Goal: Task Accomplishment & Management: Complete application form

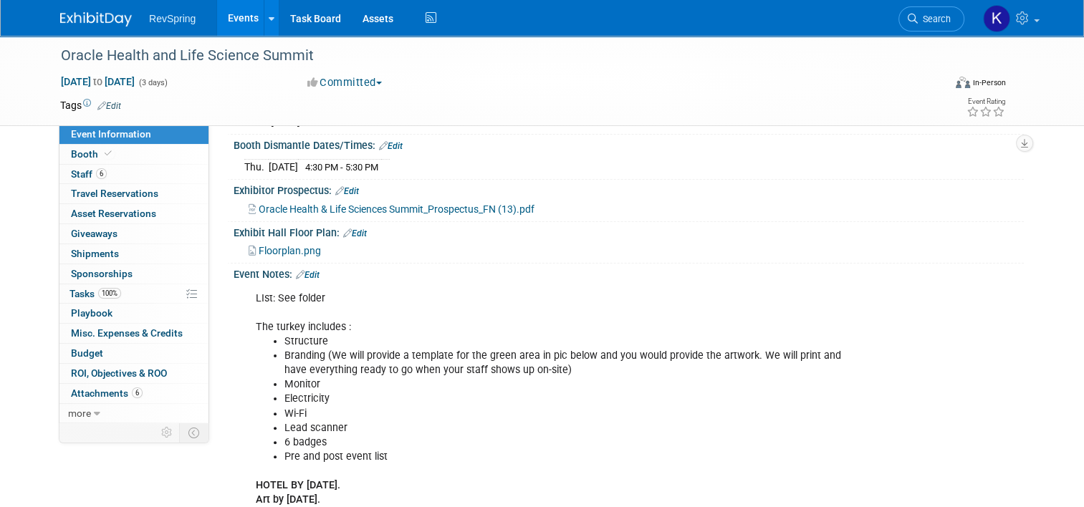
click at [115, 12] on img at bounding box center [96, 19] width 72 height 14
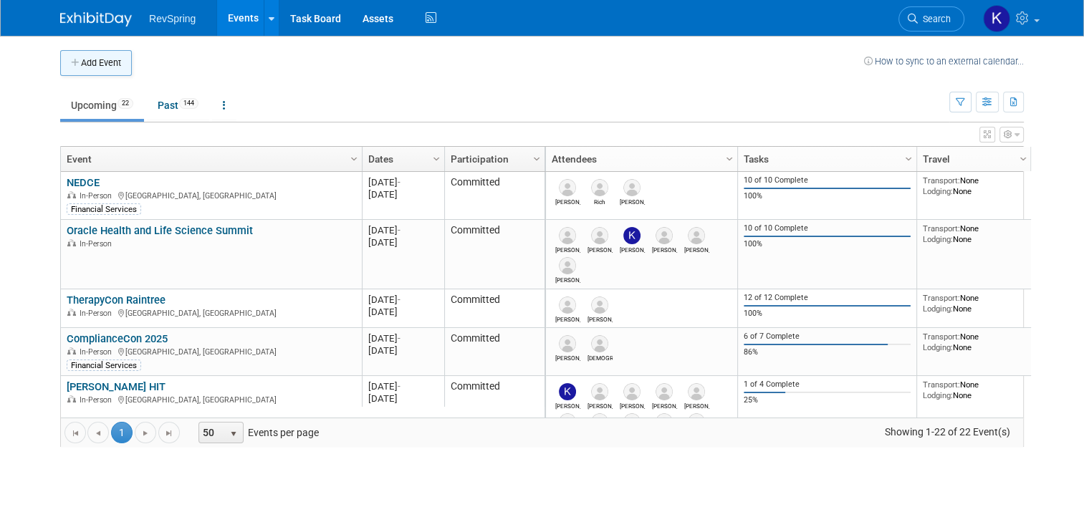
click at [109, 65] on button "Add Event" at bounding box center [96, 63] width 72 height 26
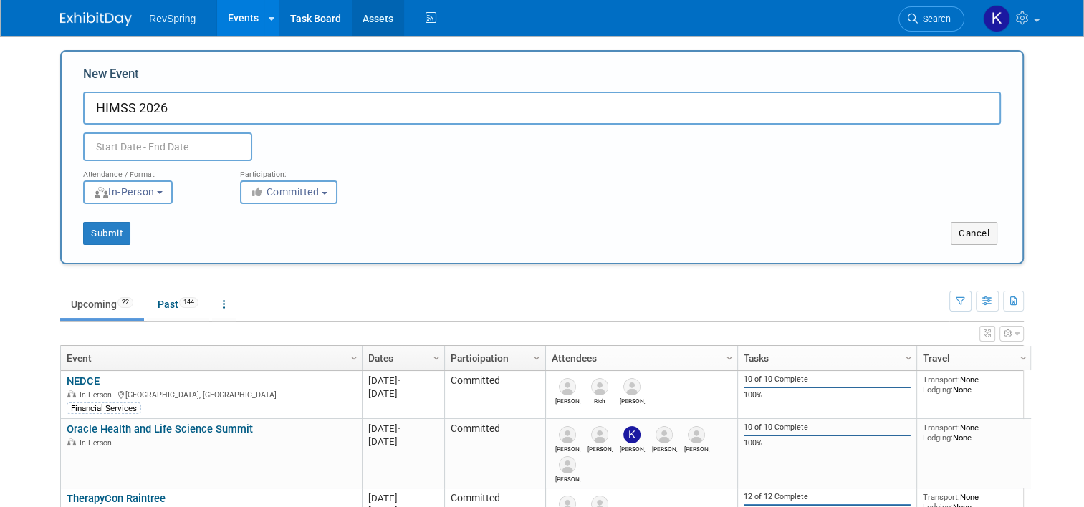
type input "HIMSS 2026"
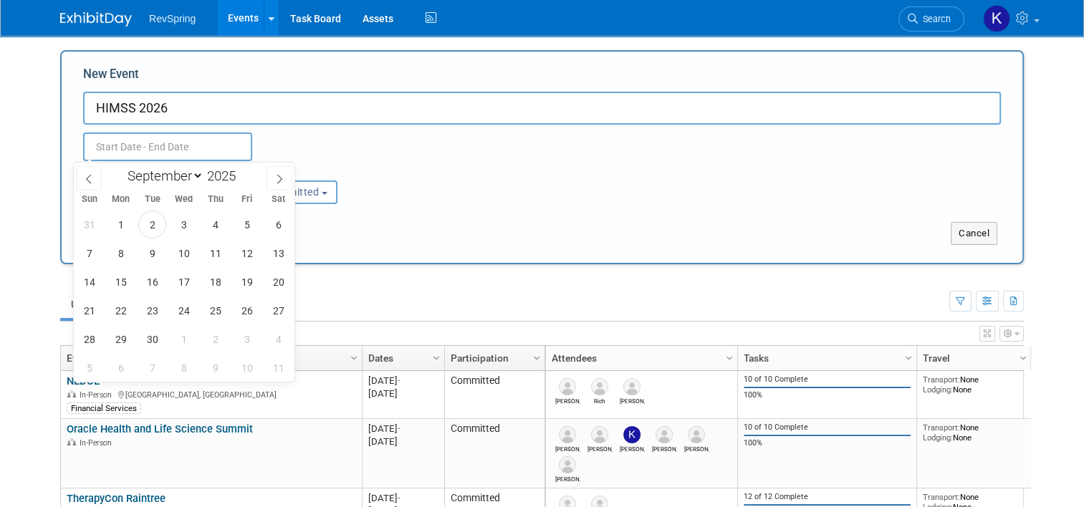
click at [149, 145] on input "text" at bounding box center [167, 146] width 169 height 29
click at [279, 169] on span at bounding box center [279, 178] width 26 height 24
select select "11"
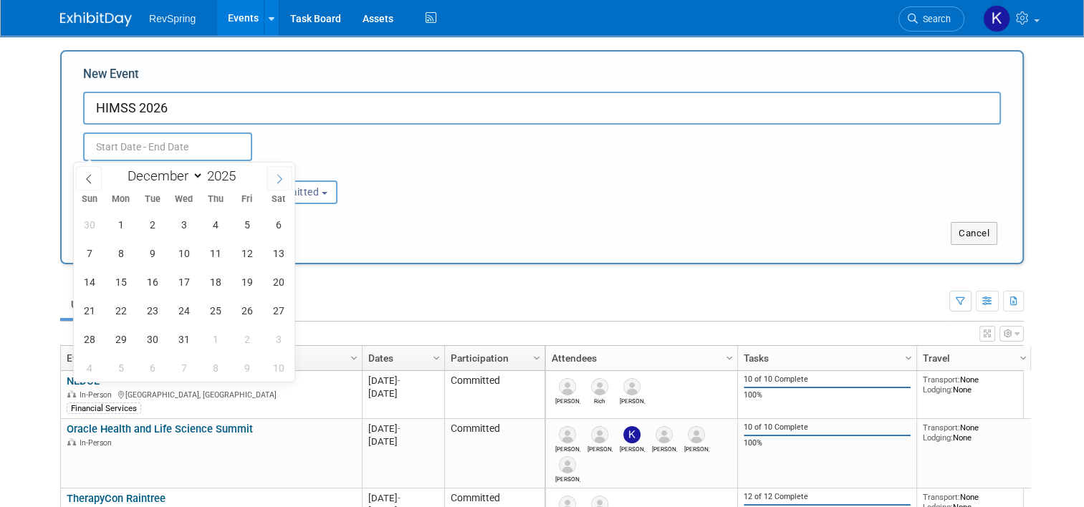
click at [279, 169] on span at bounding box center [279, 178] width 26 height 24
type input "2026"
click at [279, 169] on span at bounding box center [279, 178] width 26 height 24
select select "2"
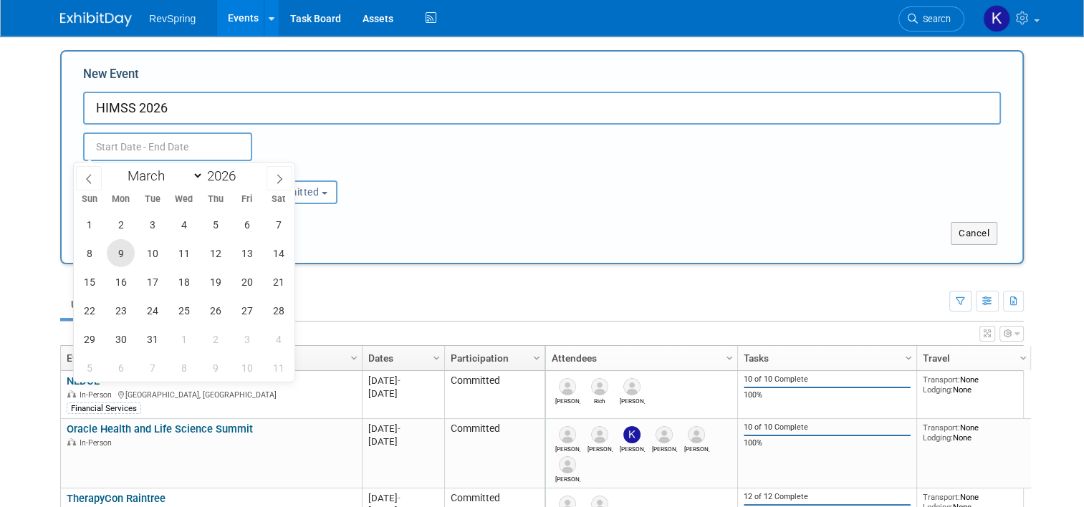
click at [123, 256] on span "9" at bounding box center [121, 253] width 28 height 28
click at [244, 259] on span "13" at bounding box center [247, 253] width 28 height 28
type input "Mar 9, 2026 to Mar 13, 2026"
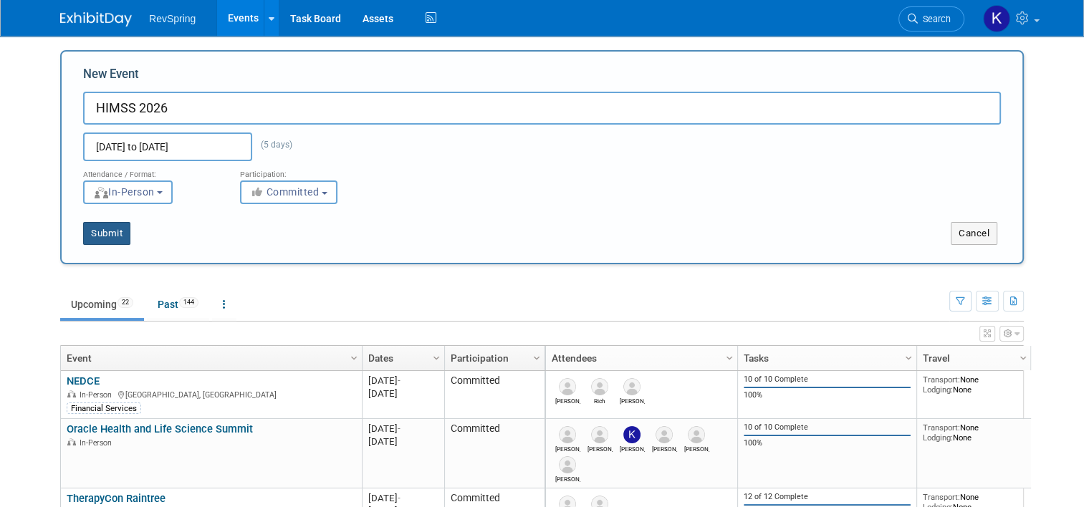
click at [109, 233] on button "Submit" at bounding box center [106, 233] width 47 height 23
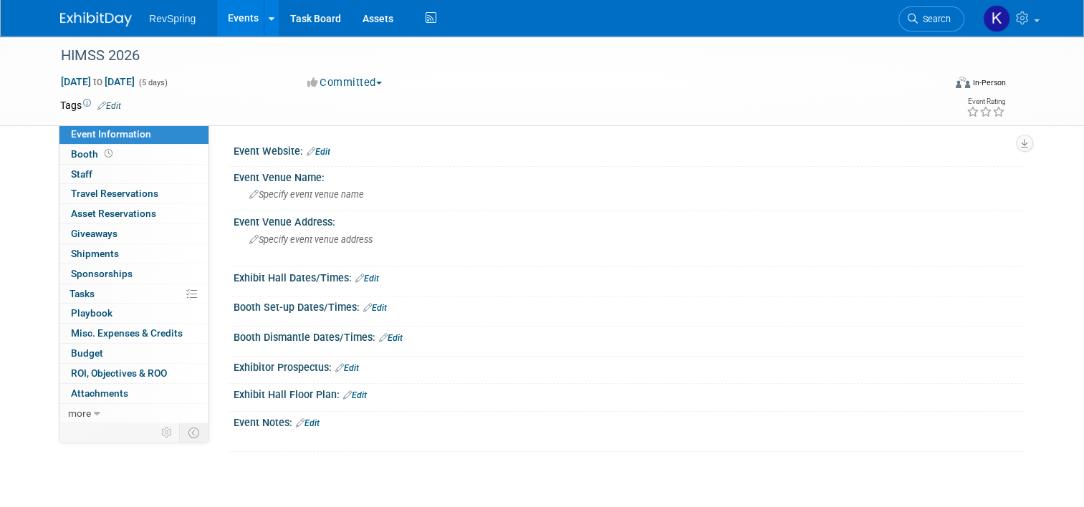
click at [312, 143] on div "Event Website: Edit" at bounding box center [628, 149] width 790 height 19
click at [312, 152] on link "Edit" at bounding box center [319, 152] width 24 height 10
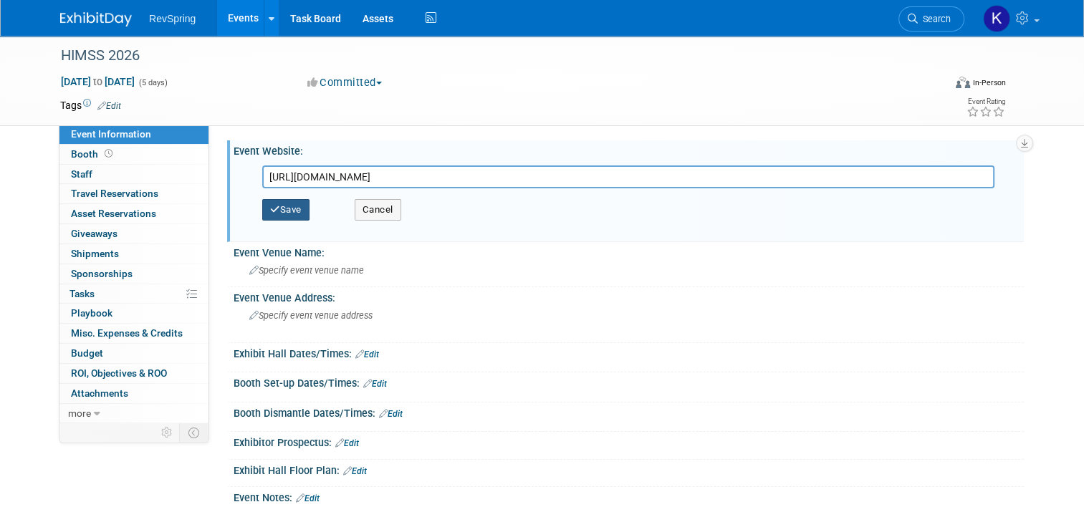
type input "https://www.himssconference.com/"
click at [281, 201] on button "Save" at bounding box center [285, 209] width 47 height 21
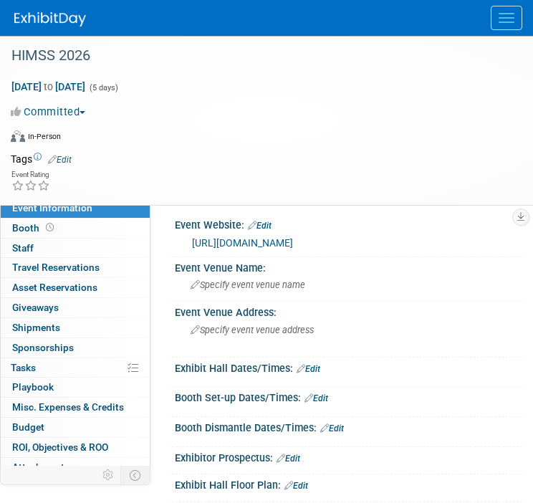
click at [312, 366] on link "Edit" at bounding box center [309, 369] width 24 height 10
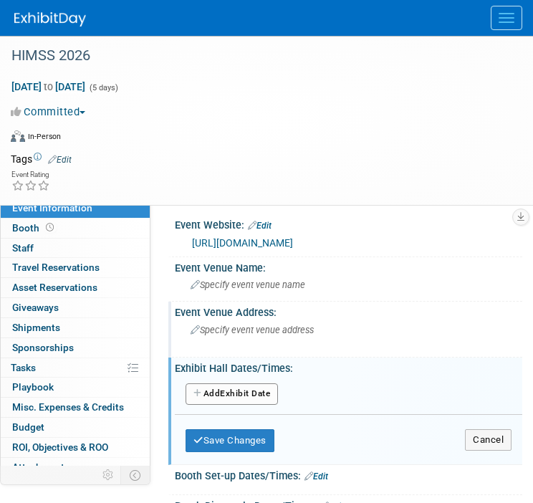
scroll to position [152, 0]
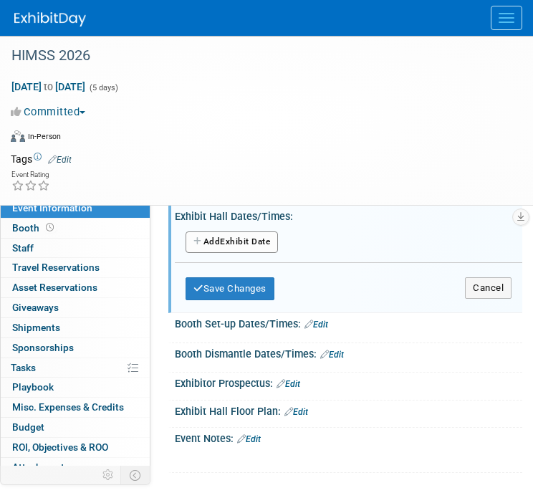
click at [254, 231] on button "Add Another Exhibit Date" at bounding box center [231, 241] width 92 height 21
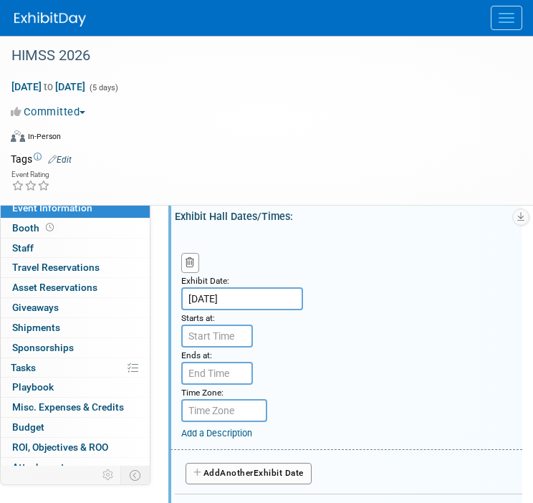
click at [249, 299] on input "Mar 9, 2026" at bounding box center [242, 298] width 122 height 23
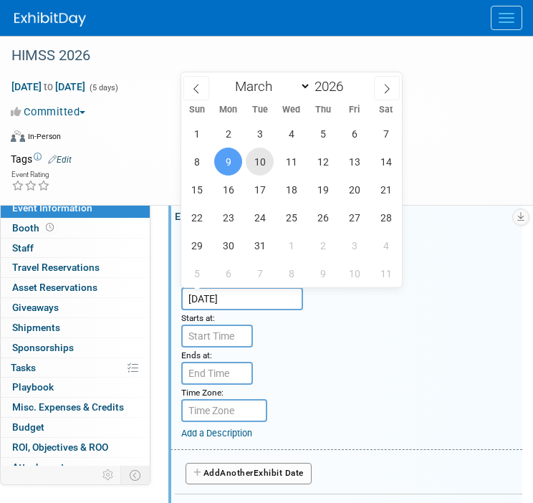
click at [262, 167] on span "10" at bounding box center [260, 162] width 28 height 28
type input "Mar 10, 2026"
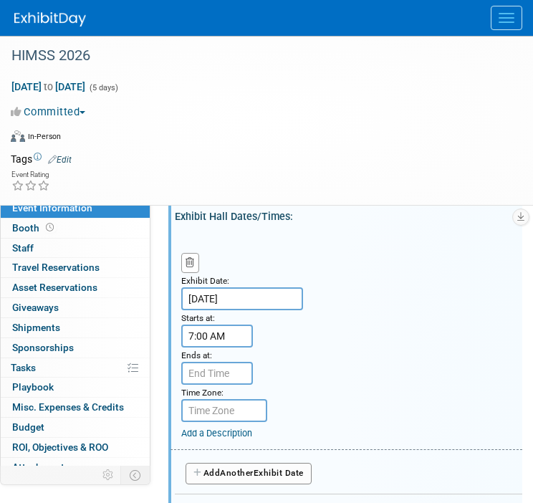
click at [225, 329] on input "7:00 AM" at bounding box center [217, 335] width 72 height 23
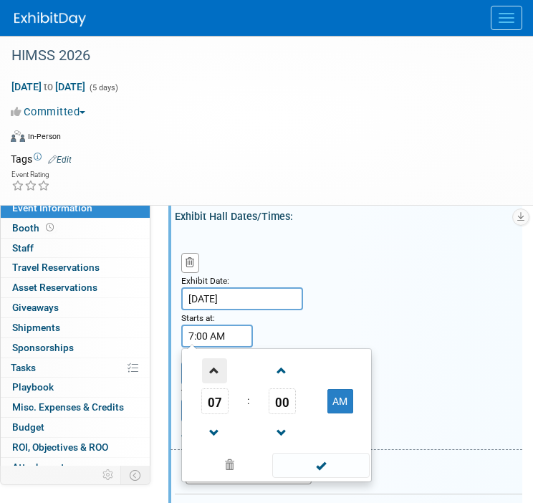
click at [217, 372] on span at bounding box center [214, 370] width 25 height 25
type input "10:00 AM"
click at [312, 463] on span at bounding box center [320, 465] width 97 height 25
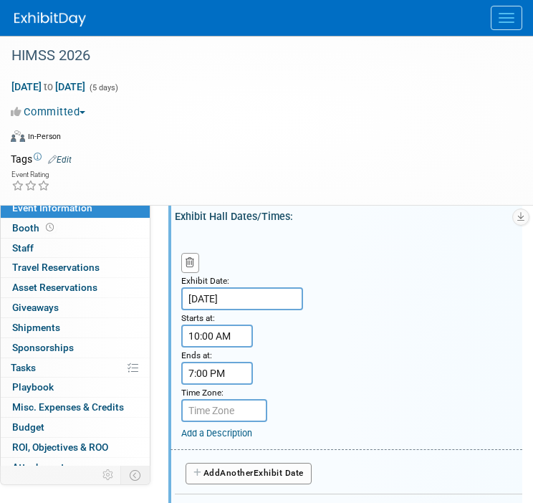
click at [229, 381] on input "7:00 PM" at bounding box center [217, 373] width 72 height 23
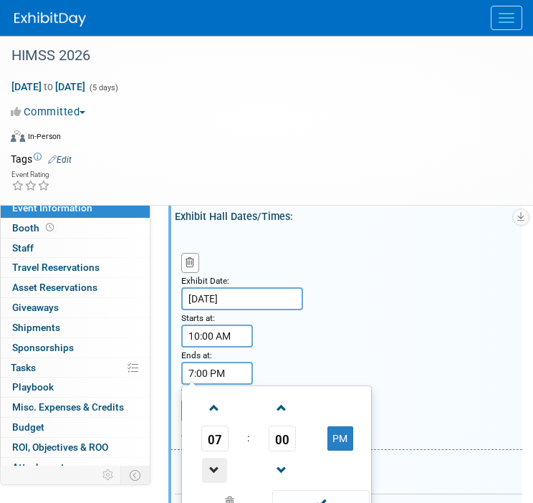
click at [214, 468] on span at bounding box center [214, 470] width 25 height 25
click at [296, 422] on td at bounding box center [281, 407] width 59 height 37
click at [284, 436] on span "00" at bounding box center [282, 438] width 27 height 26
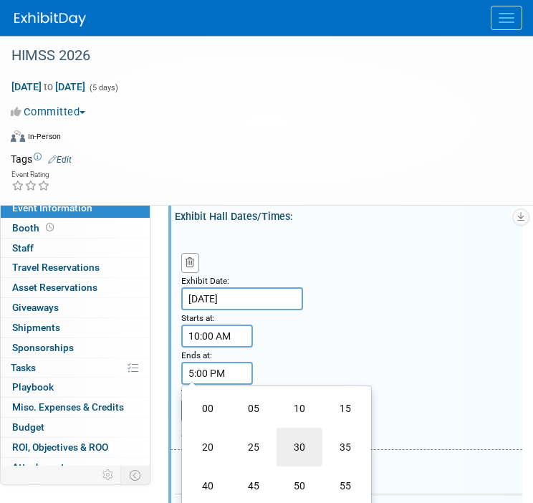
click at [297, 443] on td "30" at bounding box center [299, 447] width 46 height 39
type input "5:30 PM"
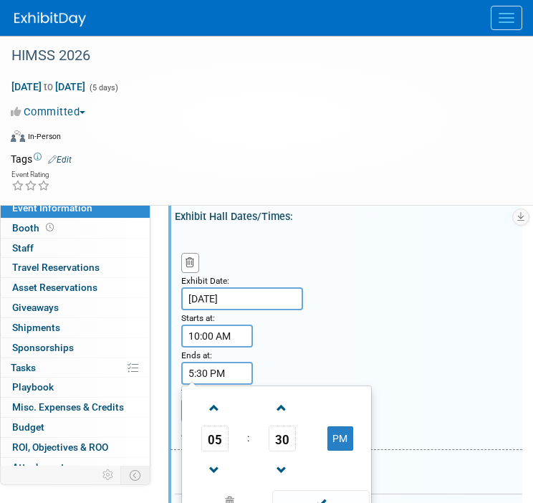
scroll to position [232, 0]
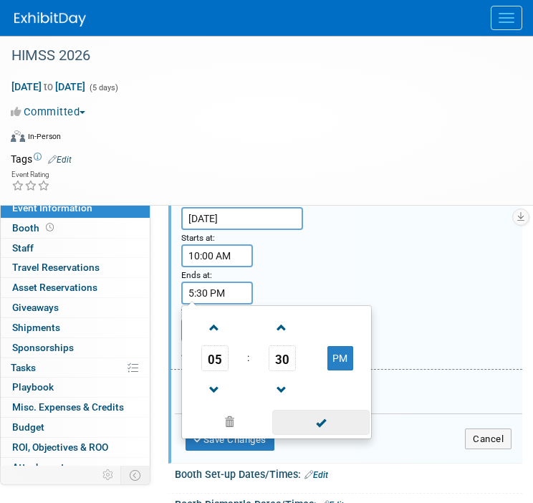
click at [330, 425] on span at bounding box center [320, 422] width 97 height 25
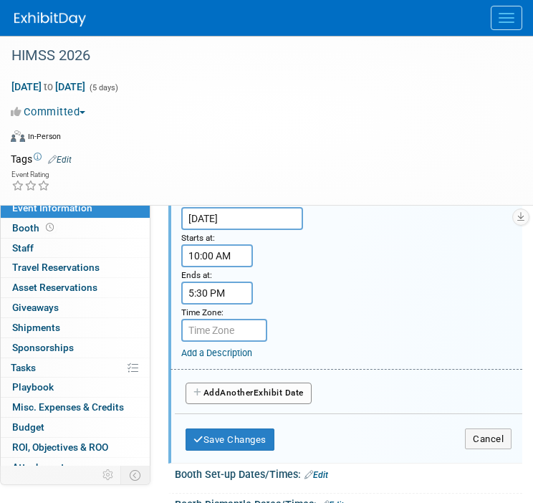
click at [244, 387] on span "Another" at bounding box center [237, 392] width 34 height 10
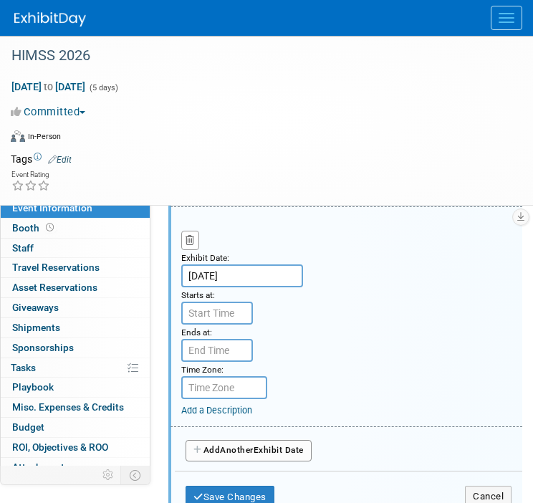
scroll to position [395, 0]
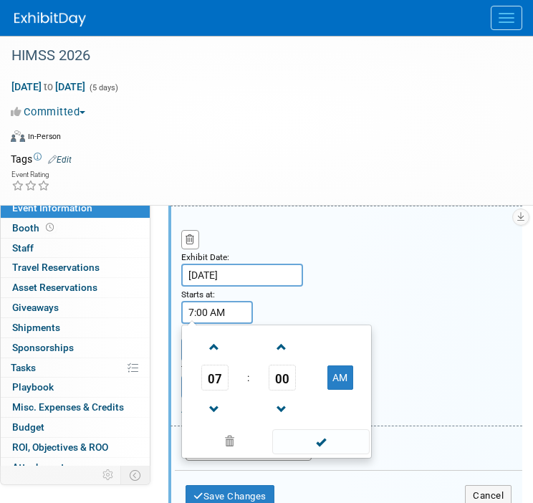
click at [214, 307] on input "7:00 AM" at bounding box center [217, 312] width 72 height 23
click at [220, 339] on span at bounding box center [214, 346] width 25 height 25
click at [273, 380] on span "00" at bounding box center [282, 378] width 27 height 26
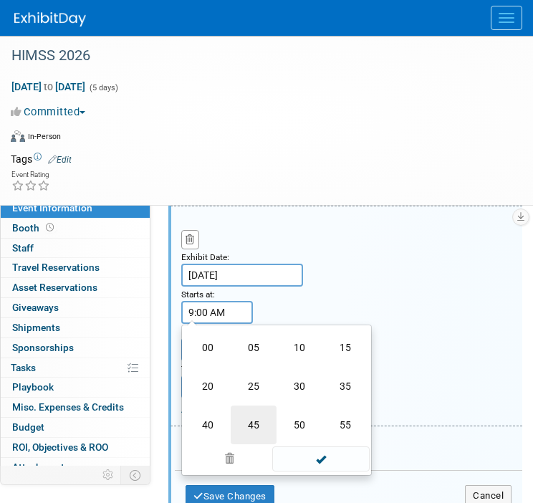
click at [269, 420] on td "45" at bounding box center [254, 424] width 46 height 39
type input "9:45 AM"
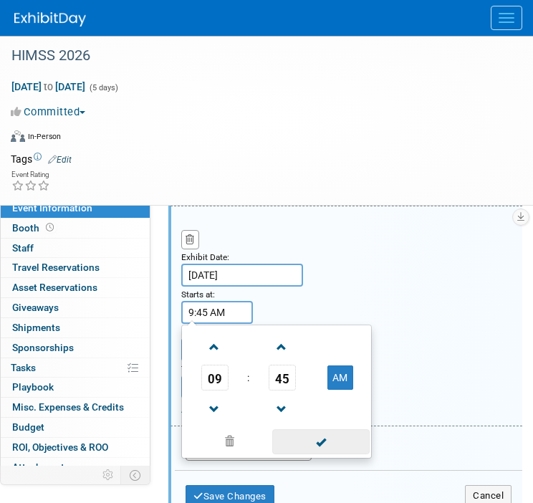
click at [315, 444] on span at bounding box center [320, 441] width 97 height 25
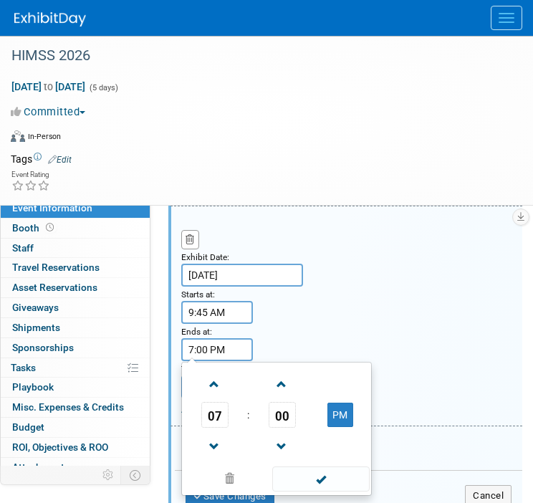
click at [216, 350] on input "7:00 PM" at bounding box center [217, 349] width 72 height 23
click at [217, 434] on span at bounding box center [214, 446] width 25 height 25
click at [284, 410] on span "00" at bounding box center [282, 415] width 27 height 26
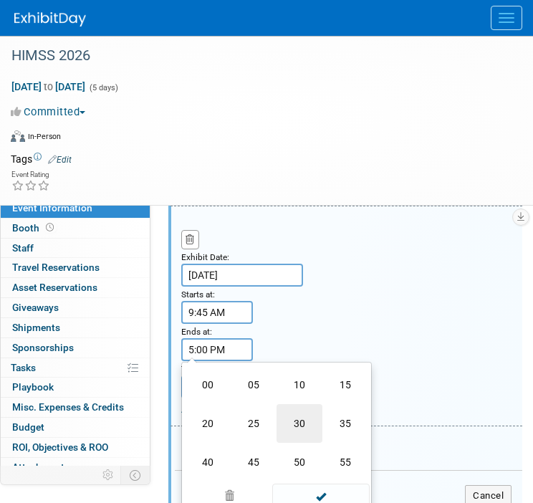
click at [301, 424] on td "30" at bounding box center [299, 423] width 46 height 39
type input "5:30 PM"
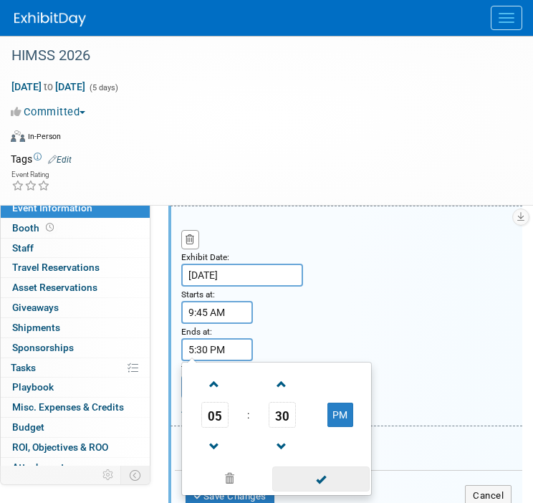
click at [317, 469] on span at bounding box center [320, 478] width 97 height 25
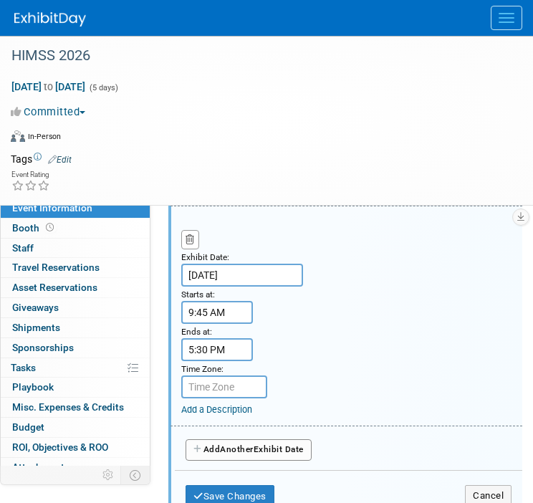
click at [242, 448] on span "Another" at bounding box center [237, 449] width 34 height 10
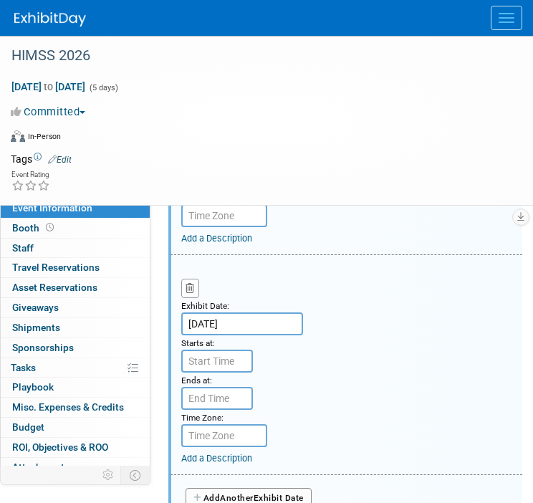
scroll to position [567, 0]
click at [207, 349] on input "7:00 AM" at bounding box center [217, 360] width 72 height 23
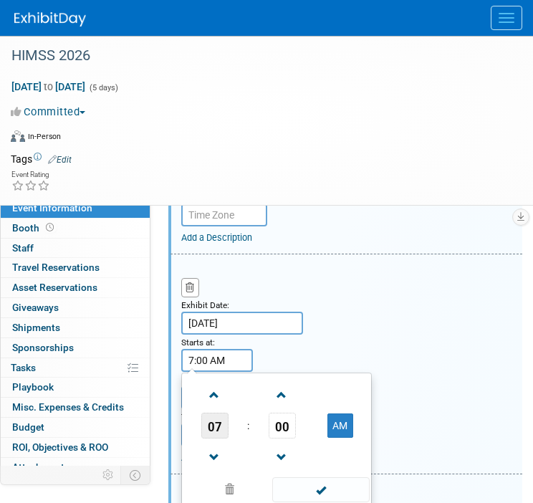
click at [215, 419] on span "07" at bounding box center [214, 426] width 27 height 26
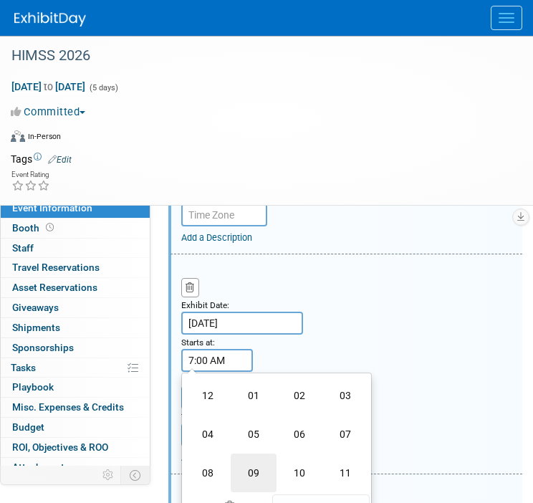
click at [259, 463] on td "09" at bounding box center [254, 472] width 46 height 39
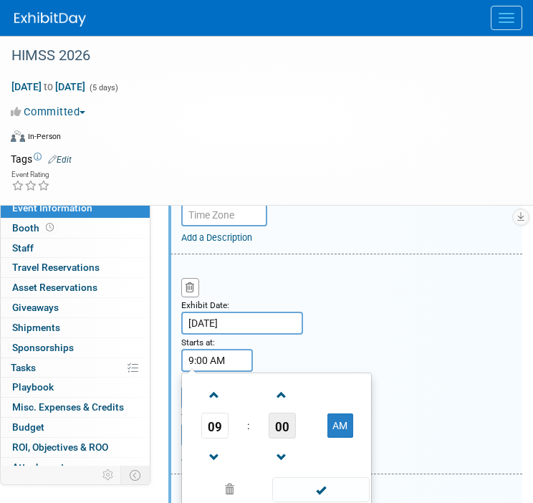
click at [281, 420] on span "00" at bounding box center [282, 426] width 27 height 26
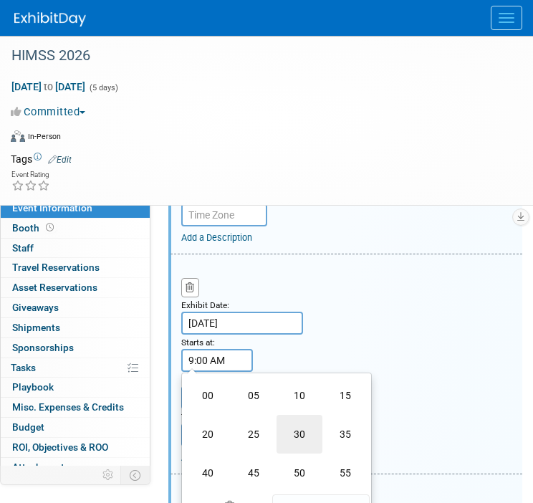
click at [312, 425] on td "30" at bounding box center [299, 434] width 46 height 39
type input "9:30 AM"
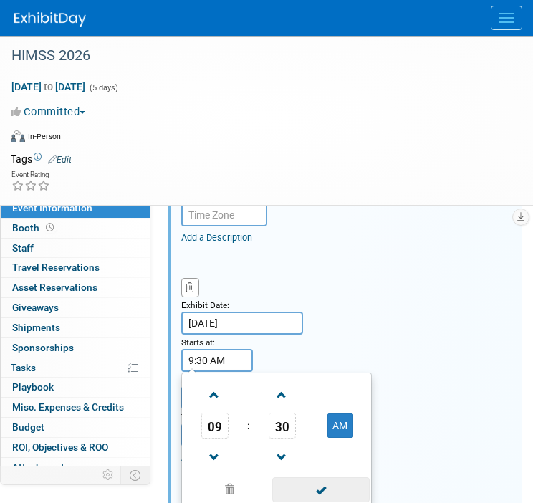
click at [315, 481] on span at bounding box center [320, 489] width 97 height 25
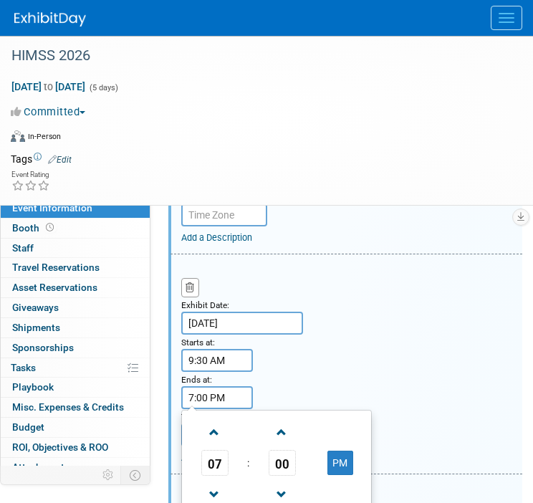
click at [233, 392] on input "7:00 PM" at bounding box center [217, 397] width 72 height 23
click at [209, 485] on span at bounding box center [214, 494] width 25 height 25
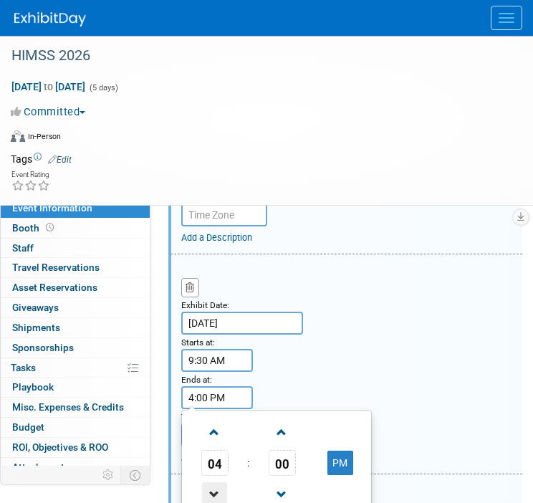
type input "3:00 PM"
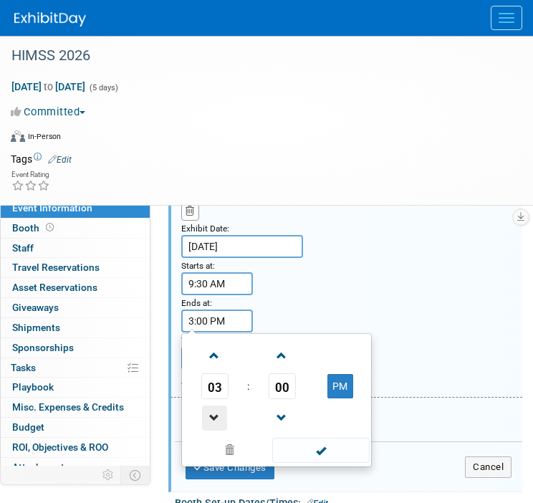
scroll to position [645, 0]
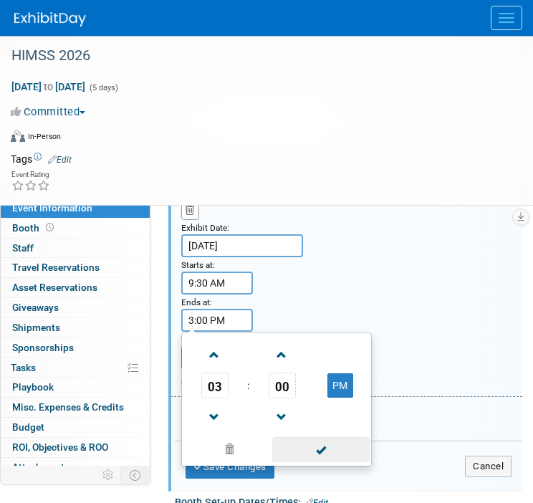
click at [326, 450] on span at bounding box center [320, 449] width 97 height 25
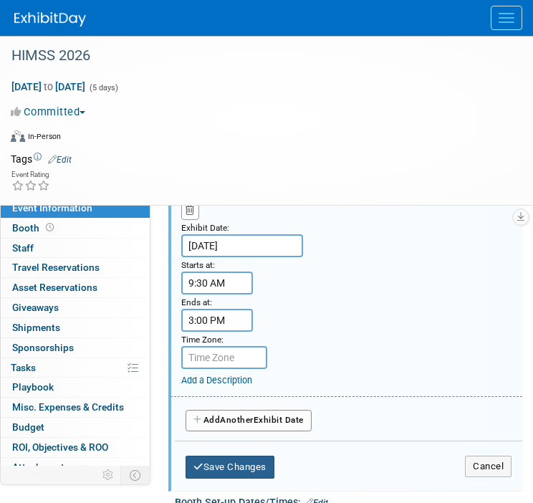
click at [238, 458] on button "Save Changes" at bounding box center [229, 467] width 89 height 23
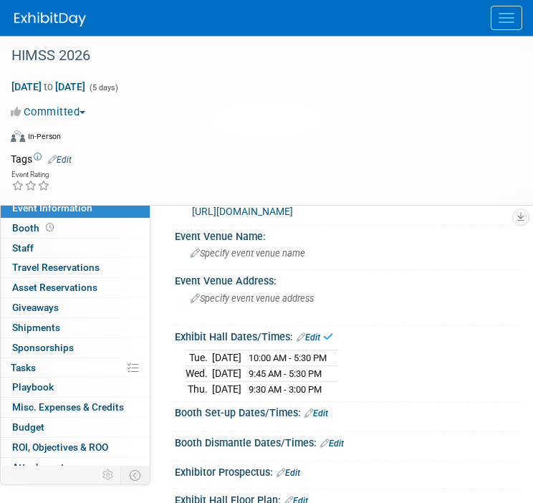
scroll to position [31, 0]
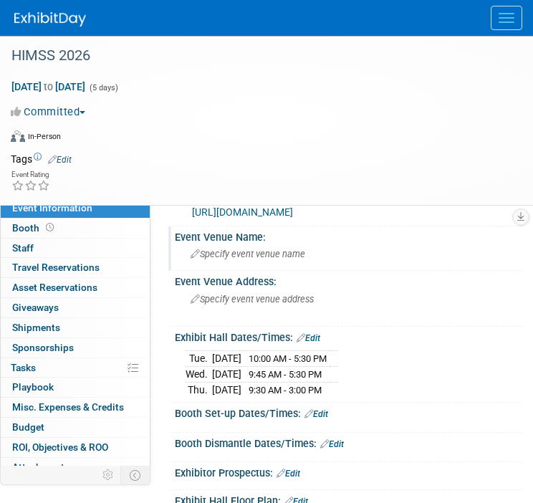
click at [236, 259] on div "Specify event venue name" at bounding box center [348, 254] width 326 height 22
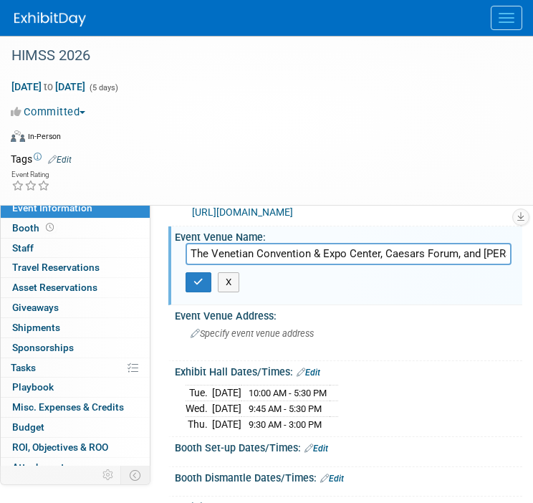
scroll to position [0, 56]
type input "The Venetian Convention & Expo Center, Caesars Forum, and Wynn Las Vegas."
click at [218, 278] on button "X" at bounding box center [229, 282] width 22 height 20
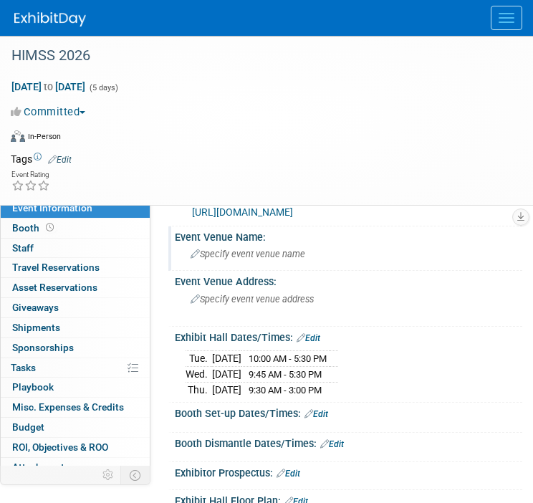
click at [223, 256] on span "Specify event venue name" at bounding box center [248, 254] width 115 height 11
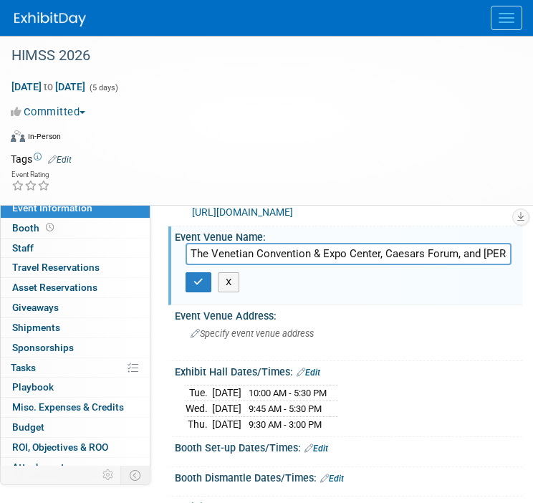
scroll to position [0, 56]
type input "The Venetian Convention & Expo Center, Caesars Forum, and Wynn Las Vegas."
click at [198, 274] on button "button" at bounding box center [198, 282] width 26 height 20
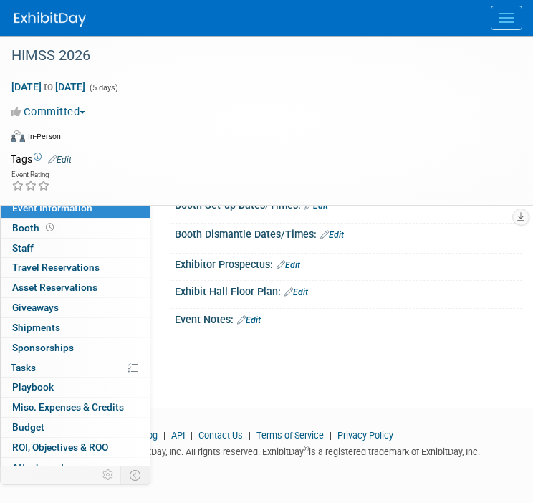
scroll to position [256, 0]
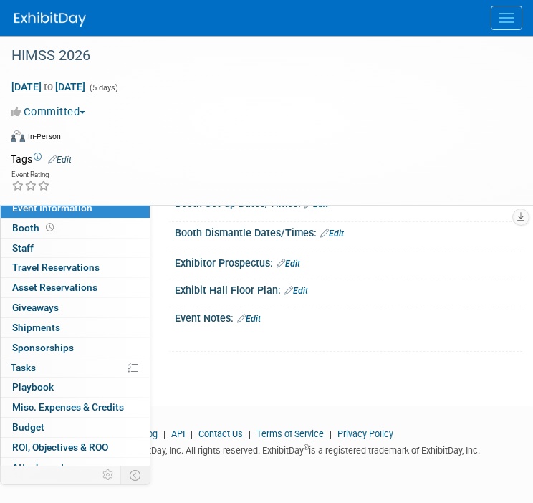
click at [256, 314] on link "Edit" at bounding box center [249, 319] width 24 height 10
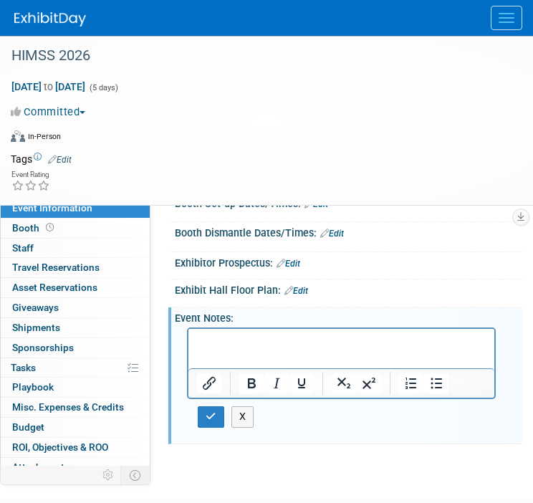
scroll to position [0, 0]
click at [212, 411] on icon "button" at bounding box center [211, 416] width 11 height 10
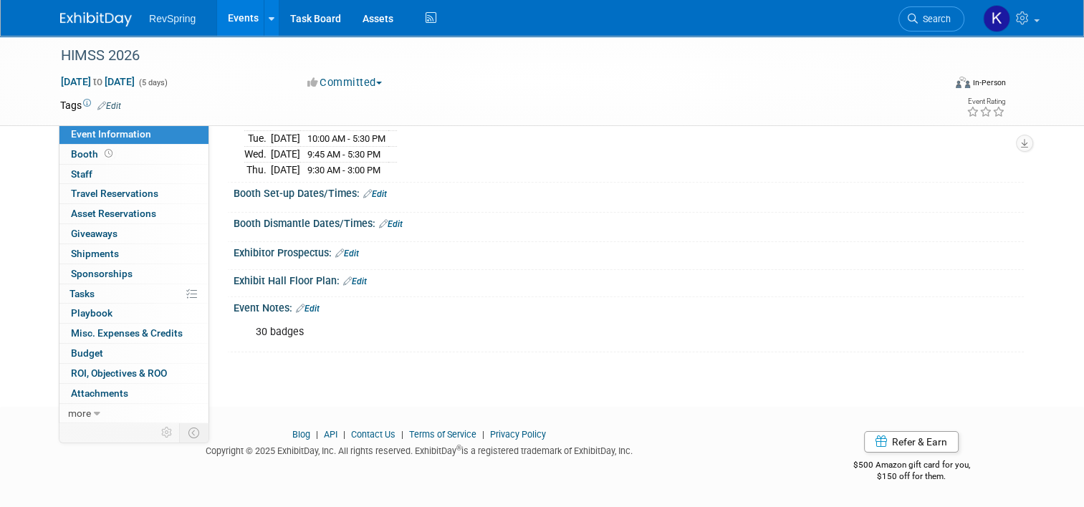
scroll to position [173, 0]
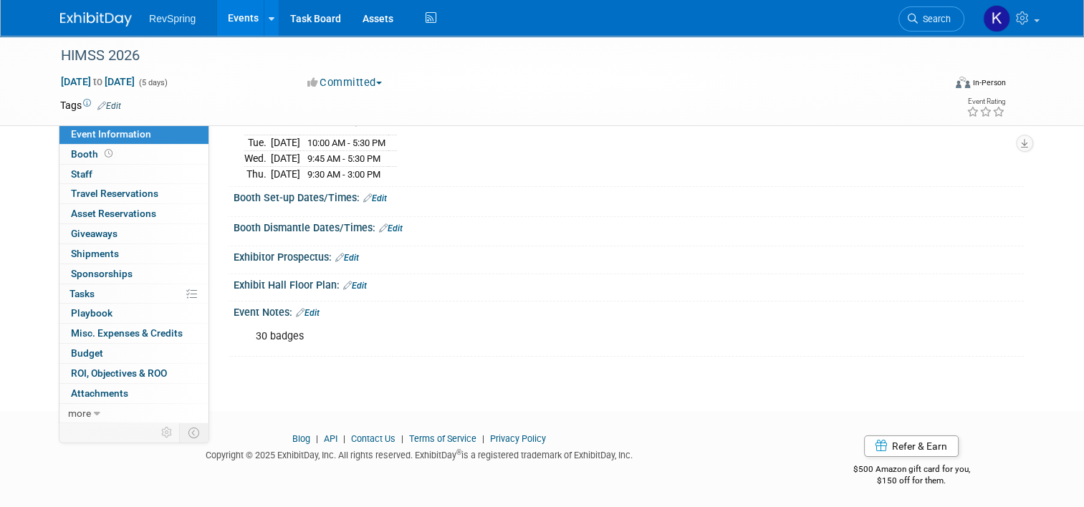
click at [107, 13] on img at bounding box center [96, 19] width 72 height 14
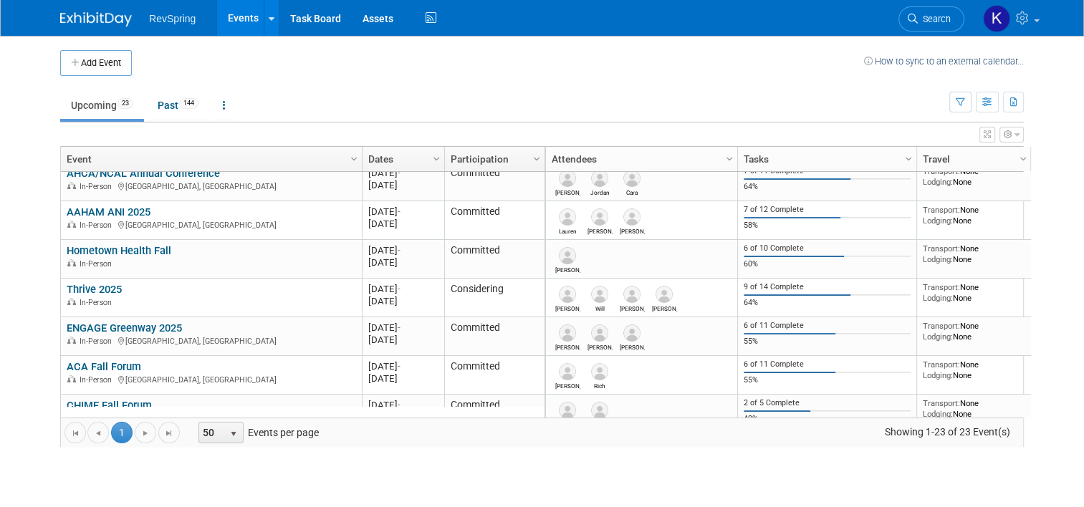
scroll to position [509, 0]
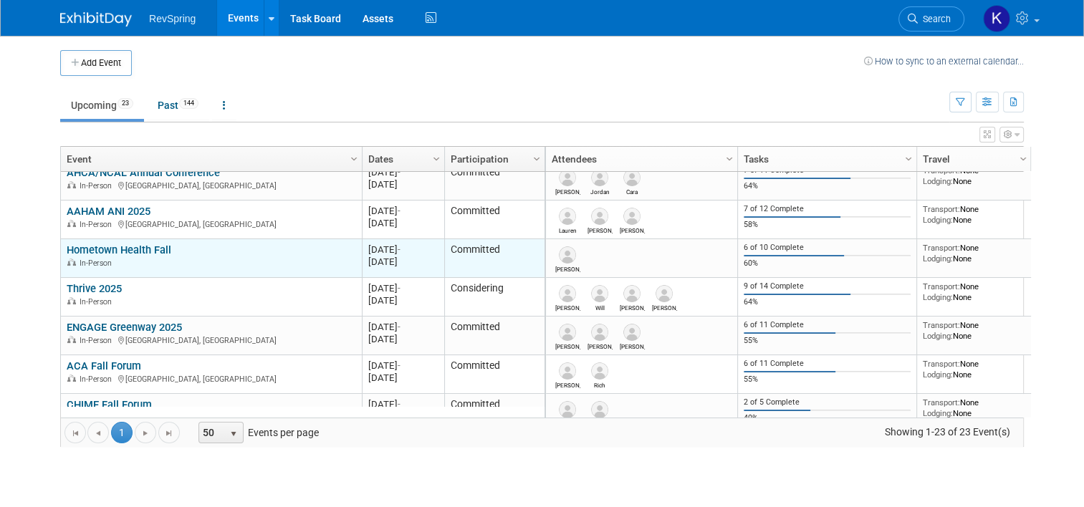
click at [132, 246] on link "Hometown Health Fall" at bounding box center [119, 250] width 105 height 13
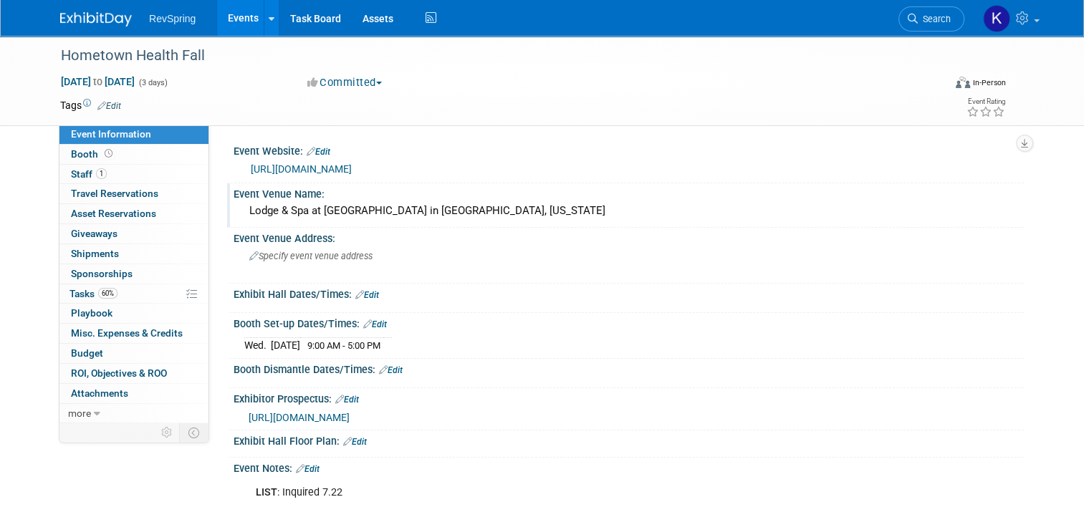
click at [340, 211] on div "Lodge & Spa at [GEOGRAPHIC_DATA] in [GEOGRAPHIC_DATA], [US_STATE]" at bounding box center [628, 211] width 768 height 22
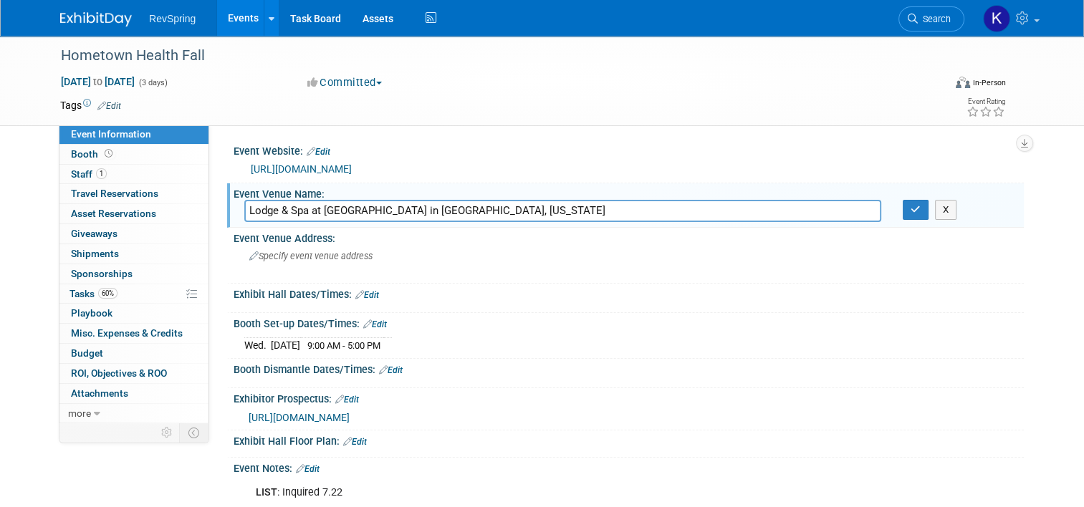
click at [340, 211] on input "Lodge & Spa at [GEOGRAPHIC_DATA] in [GEOGRAPHIC_DATA], [US_STATE]" at bounding box center [562, 211] width 637 height 22
click at [186, 466] on div "Event Information Event Info Booth Booth 1 Staff 1 Staff 0 Travel Reservations …" at bounding box center [541, 361] width 985 height 650
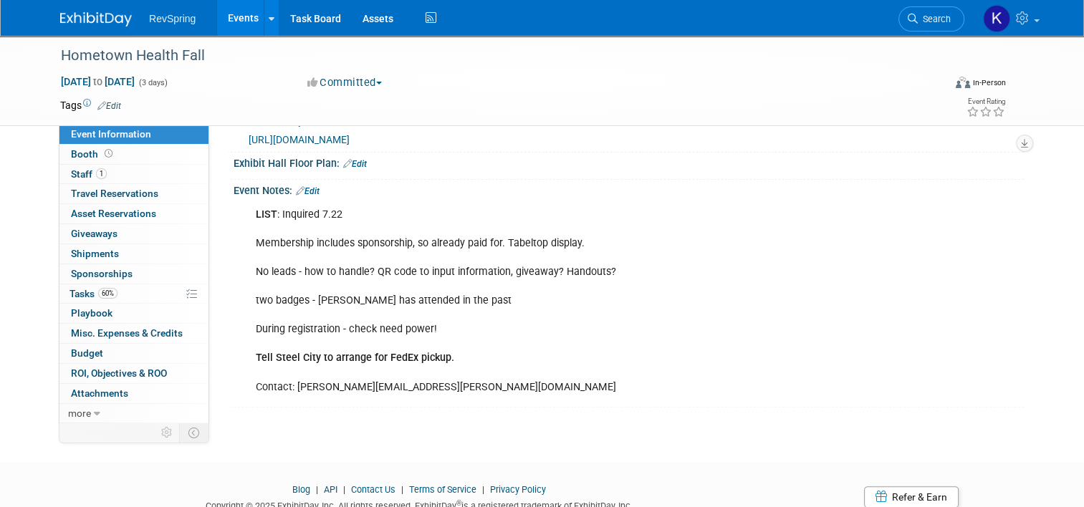
scroll to position [278, 0]
